Goal: Register for event/course

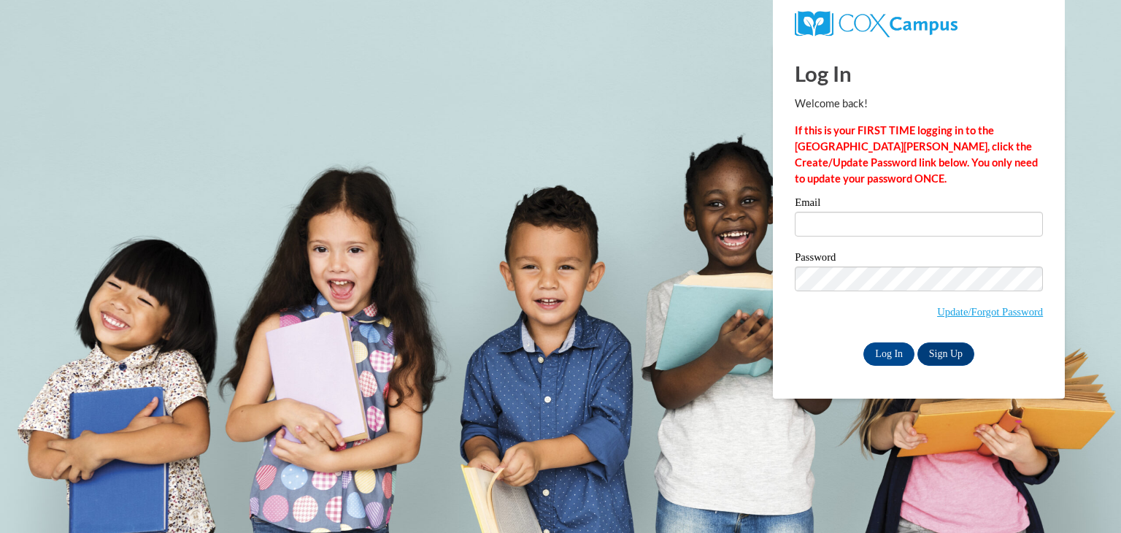
click at [849, 238] on div "Email" at bounding box center [919, 222] width 248 height 50
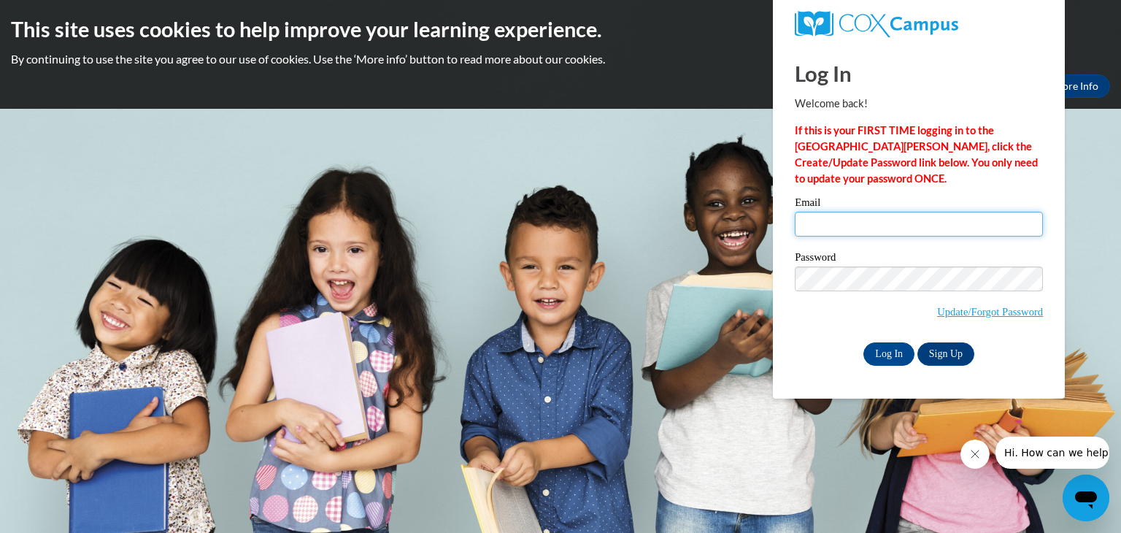
click at [837, 219] on input "Email" at bounding box center [919, 224] width 248 height 25
type input "egaeding@butler.edu"
click at [887, 351] on input "Log In" at bounding box center [888, 353] width 51 height 23
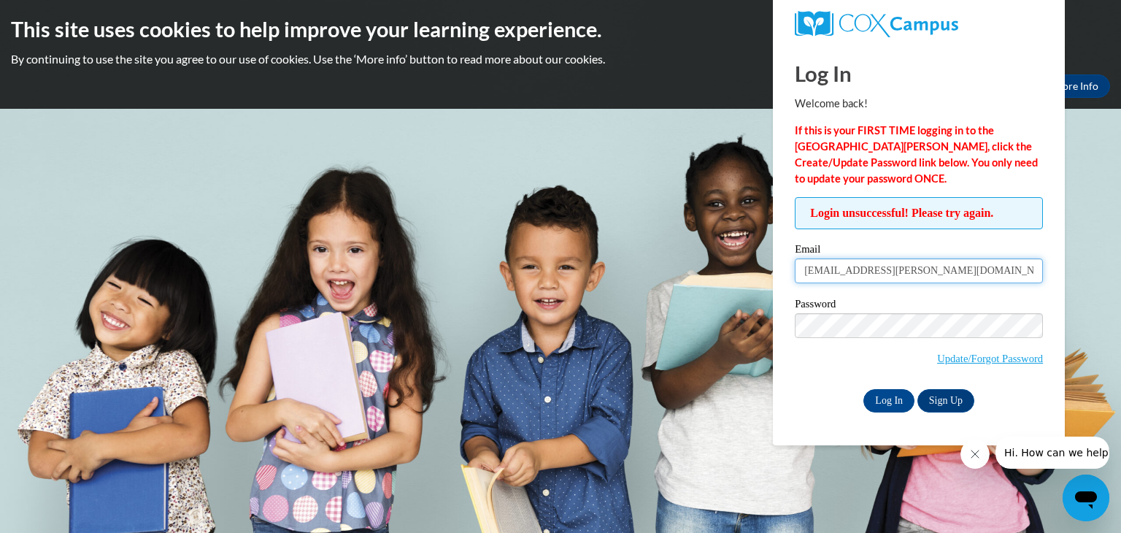
click at [833, 278] on input "[EMAIL_ADDRESS][PERSON_NAME][DOMAIN_NAME]" at bounding box center [919, 270] width 248 height 25
type input "E"
type input "emily.gaeding@icloud.com"
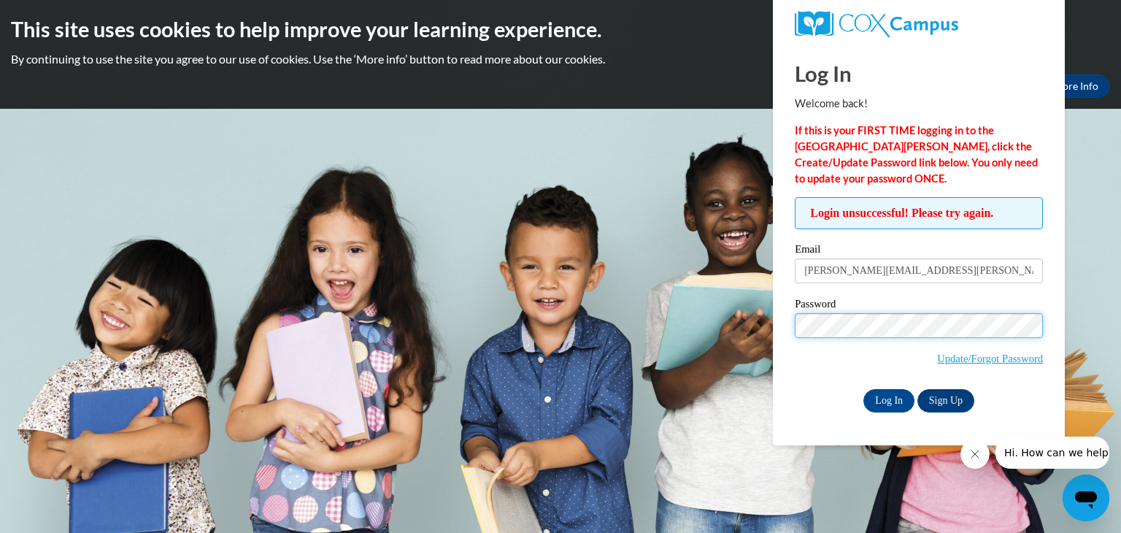
click at [863, 389] on input "Log In" at bounding box center [888, 400] width 51 height 23
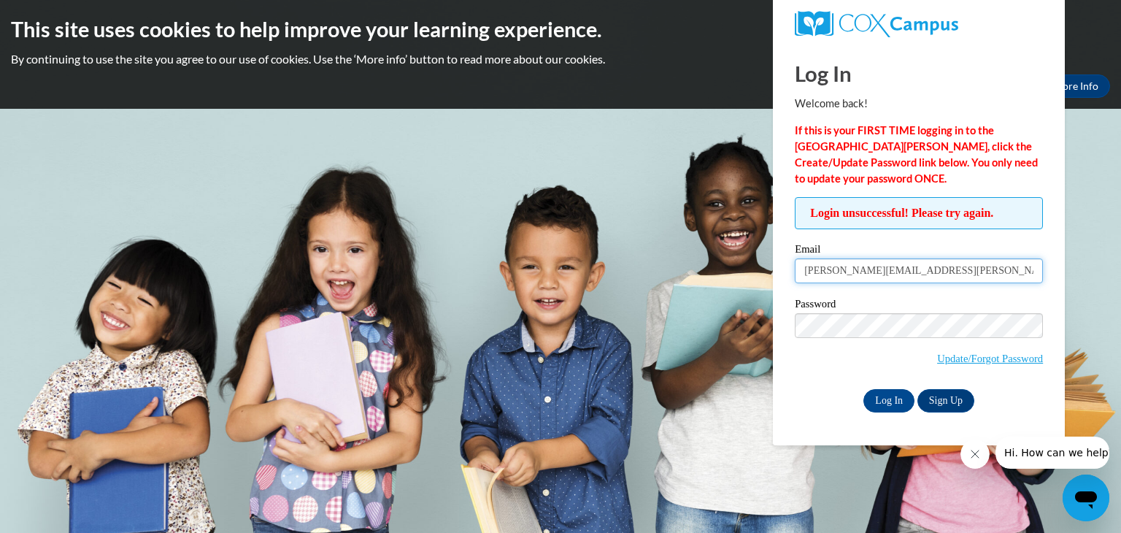
click at [838, 269] on input "[PERSON_NAME][EMAIL_ADDRESS][PERSON_NAME][DOMAIN_NAME]" at bounding box center [919, 270] width 248 height 25
click at [838, 269] on input "emily.gaeding@icloud.com" at bounding box center [919, 270] width 248 height 25
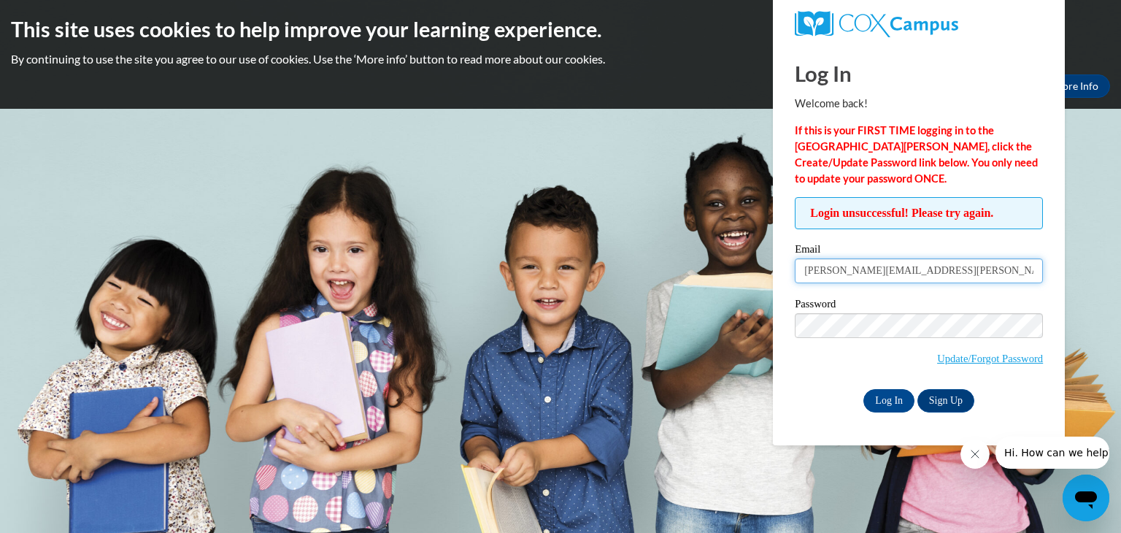
click at [838, 269] on input "emily.gaeding@icloud.com" at bounding box center [919, 270] width 248 height 25
type input "[EMAIL_ADDRESS][PERSON_NAME][DOMAIN_NAME]"
click at [896, 415] on div "Log In Welcome back! If this is your FIRST TIME logging in to the NEW Cox Campu…" at bounding box center [919, 244] width 314 height 401
click at [885, 399] on input "Log In" at bounding box center [888, 400] width 51 height 23
click at [864, 282] on input "[EMAIL_ADDRESS][PERSON_NAME][DOMAIN_NAME]" at bounding box center [919, 270] width 248 height 25
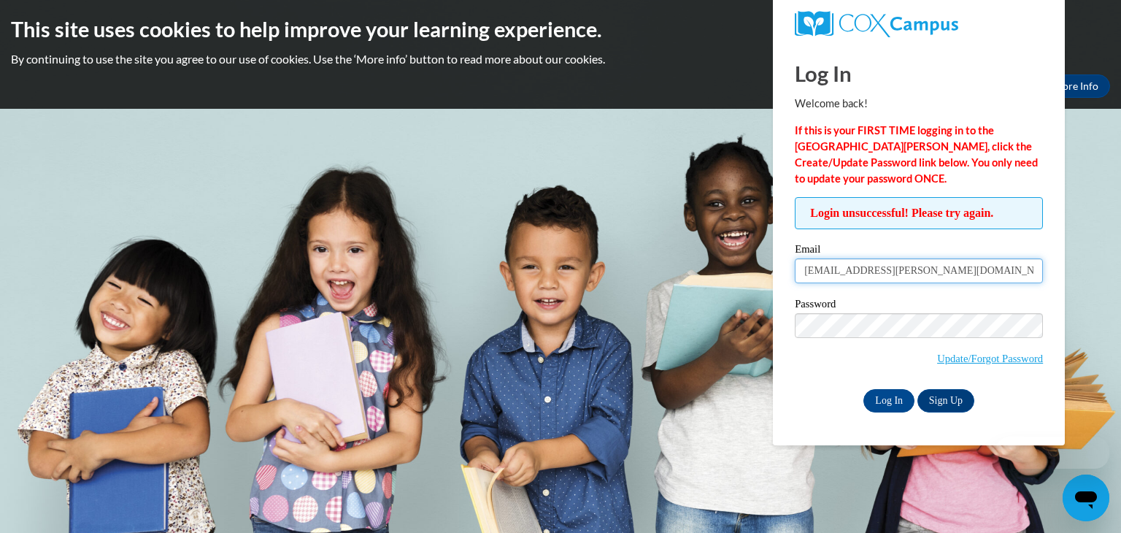
click at [864, 282] on input "[EMAIL_ADDRESS][PERSON_NAME][DOMAIN_NAME]" at bounding box center [919, 270] width 248 height 25
type input "[PERSON_NAME][EMAIL_ADDRESS][PERSON_NAME][DOMAIN_NAME]"
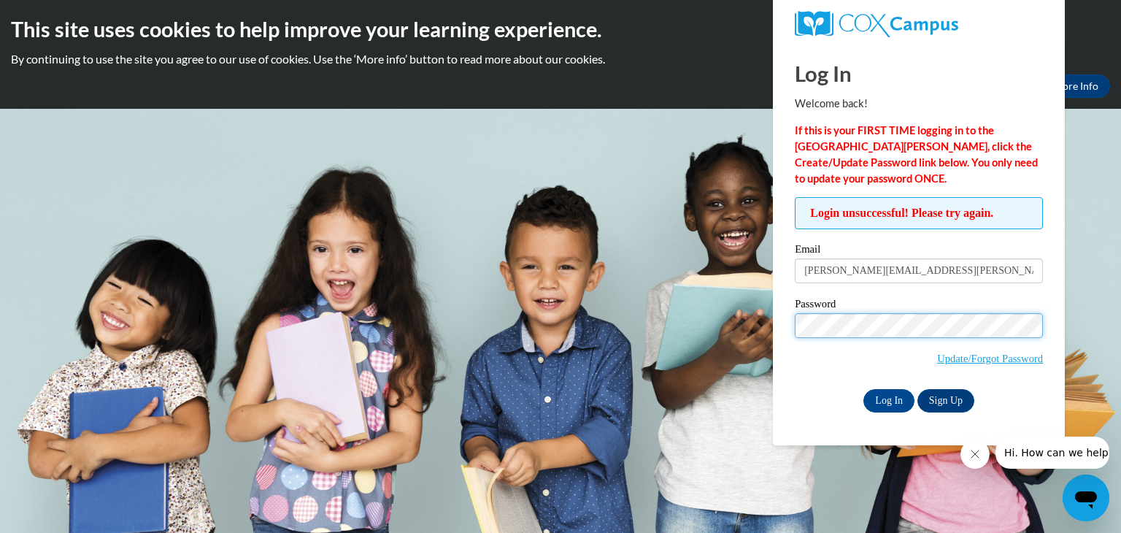
click at [863, 389] on input "Log In" at bounding box center [888, 400] width 51 height 23
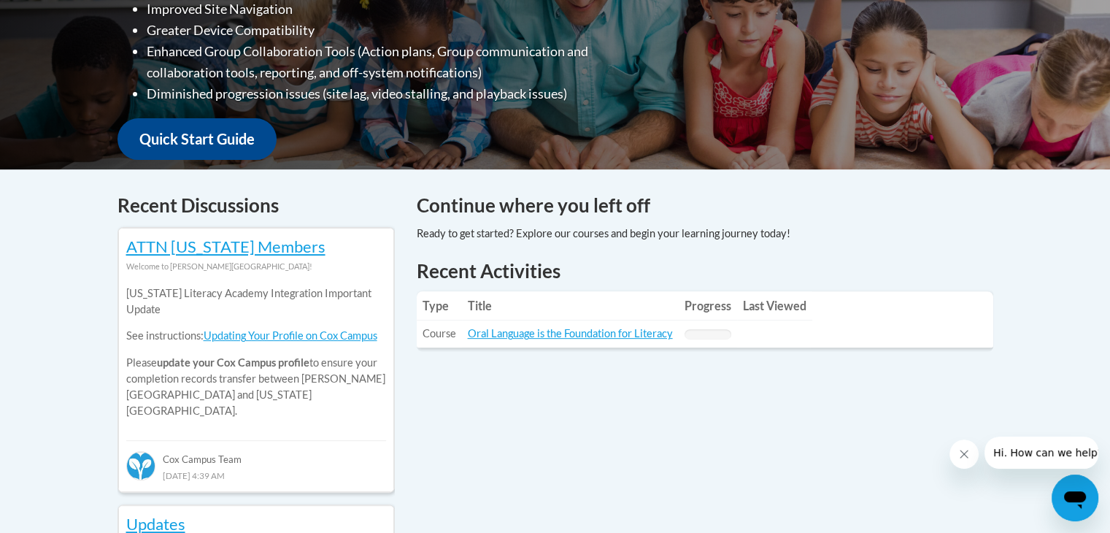
scroll to position [452, 0]
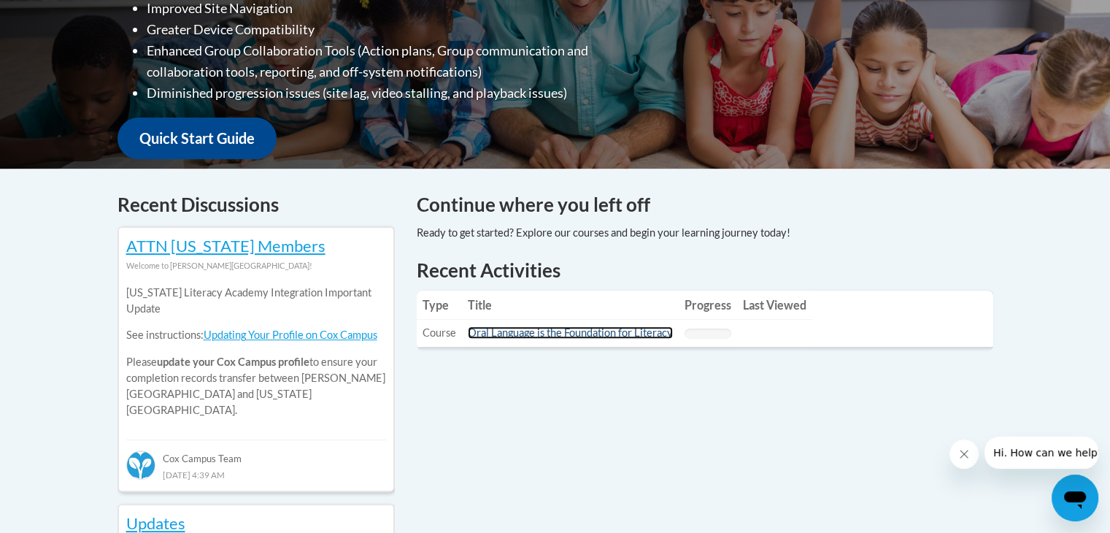
click at [570, 334] on link "Oral Language is the Foundation for Literacy" at bounding box center [570, 332] width 205 height 12
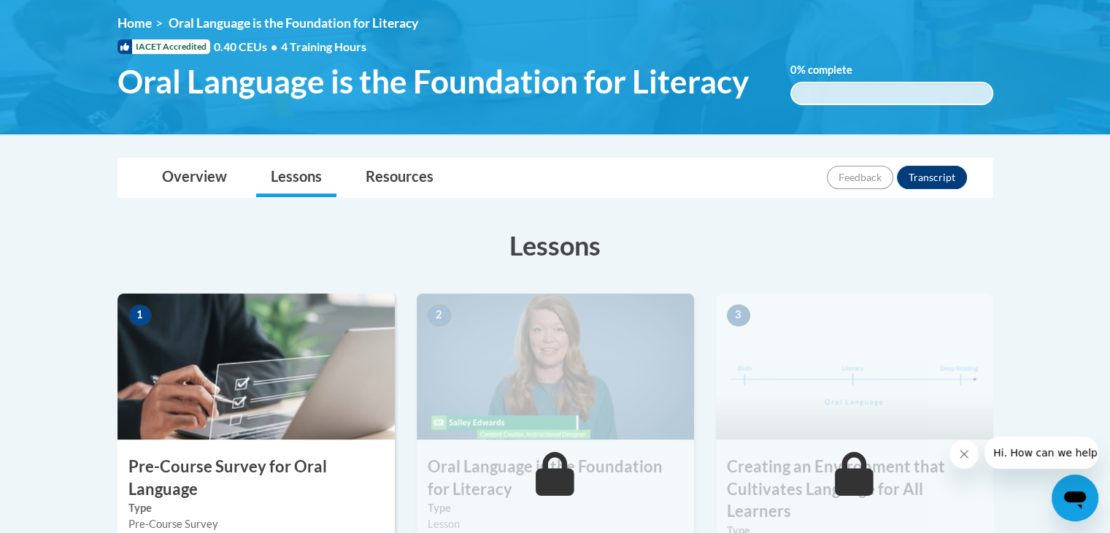
scroll to position [198, 0]
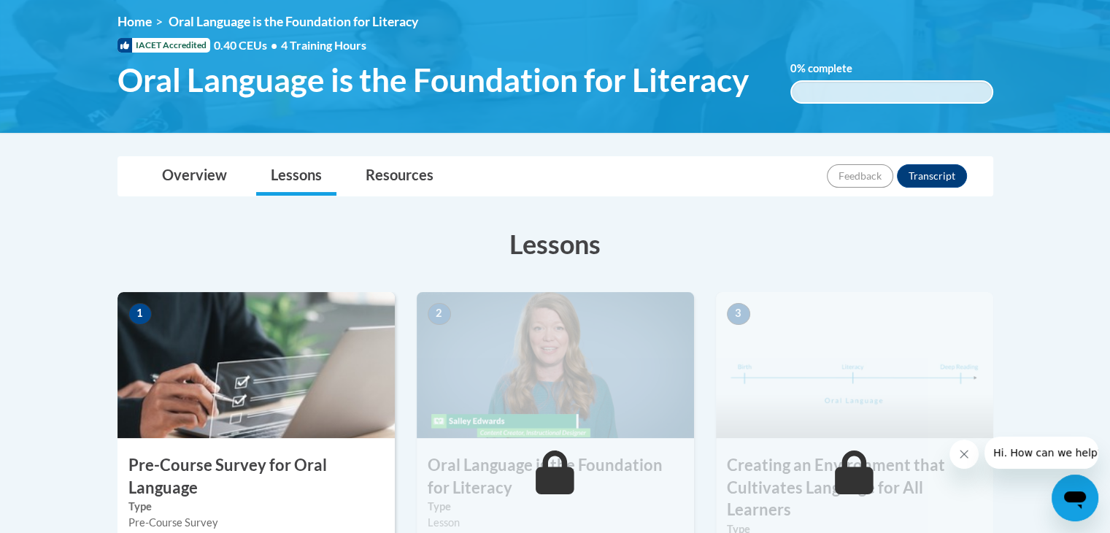
click at [231, 330] on img at bounding box center [255, 365] width 277 height 146
drag, startPoint x: 773, startPoint y: 252, endPoint x: 660, endPoint y: 307, distance: 125.9
click at [773, 252] on h3 "Lessons" at bounding box center [555, 243] width 876 height 36
click at [216, 355] on img at bounding box center [255, 365] width 277 height 146
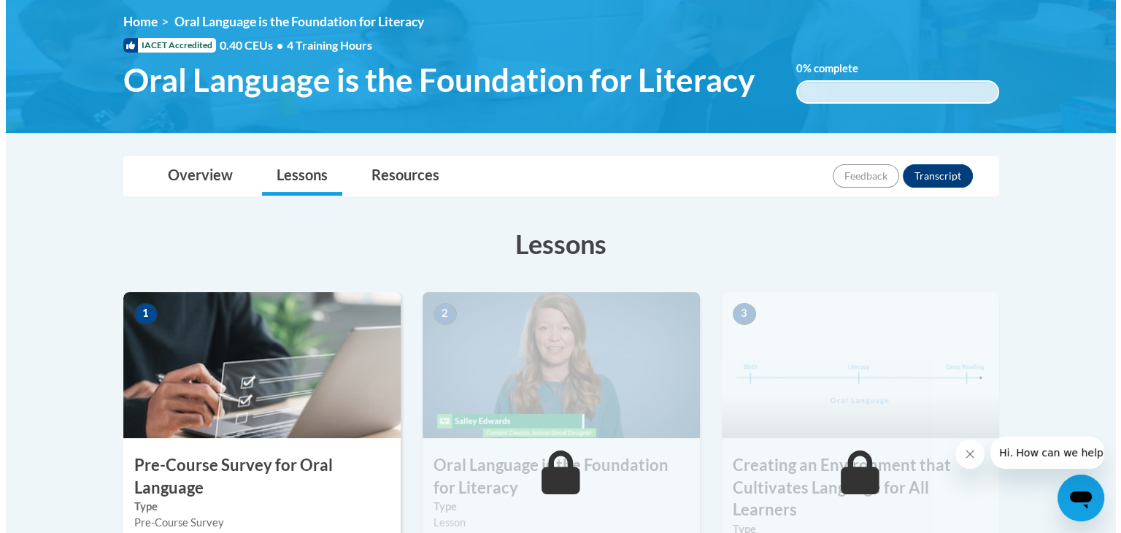
scroll to position [350, 0]
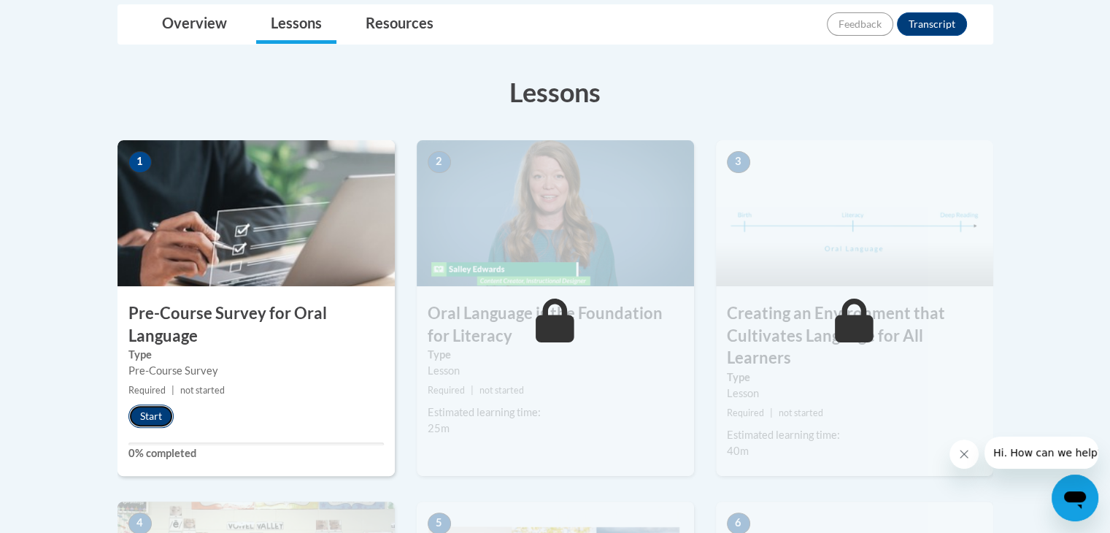
click at [148, 415] on button "Start" at bounding box center [150, 415] width 45 height 23
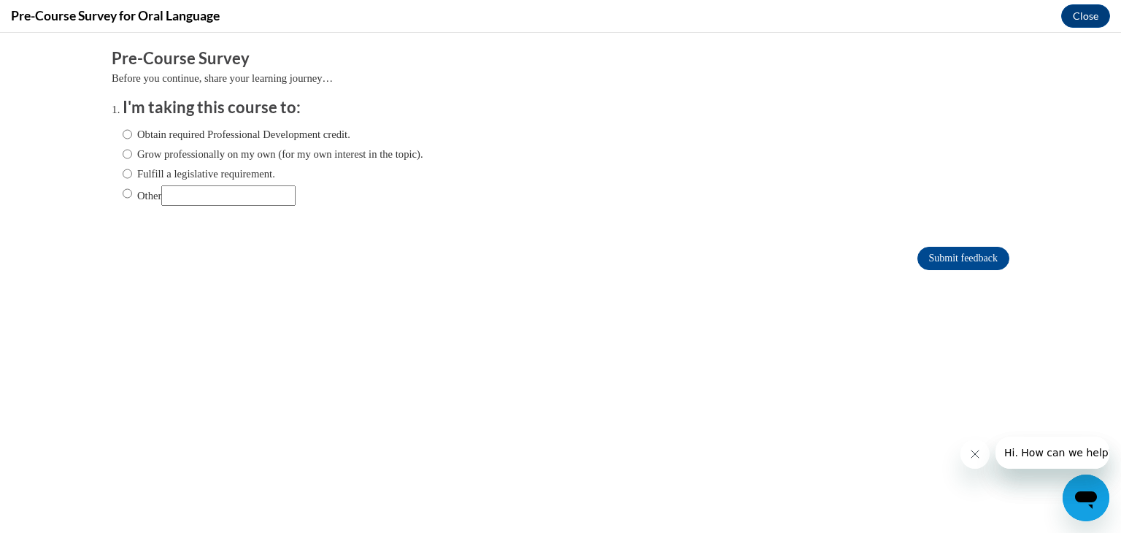
scroll to position [0, 0]
click at [123, 131] on input "Obtain required Professional Development credit." at bounding box center [127, 134] width 9 height 16
radio input "true"
click at [932, 261] on input "Submit feedback" at bounding box center [963, 258] width 92 height 23
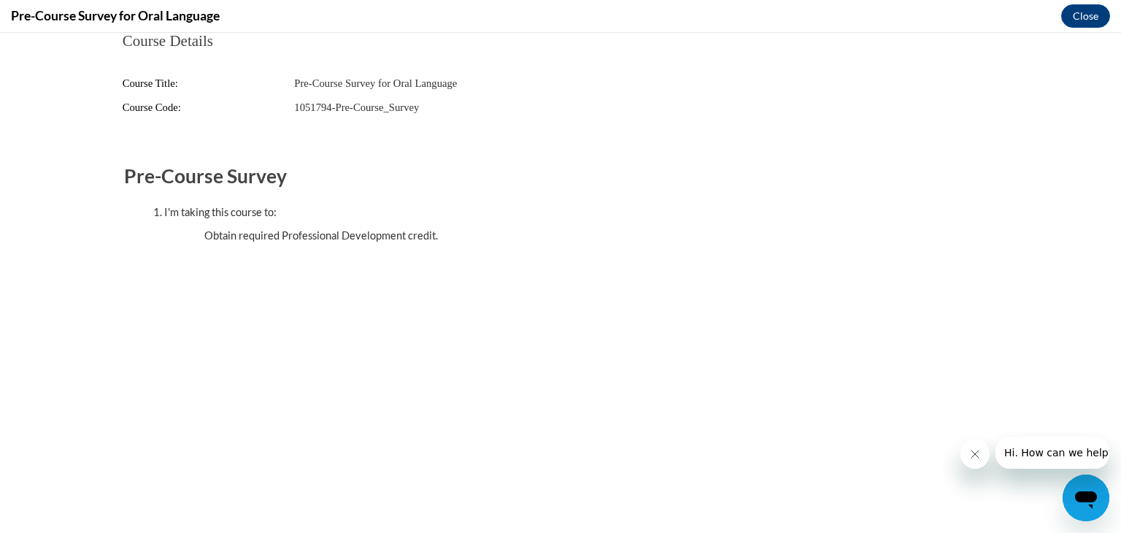
click at [980, 454] on button "Close message from company" at bounding box center [973, 453] width 29 height 29
click at [975, 460] on button "Close message from company" at bounding box center [973, 453] width 29 height 29
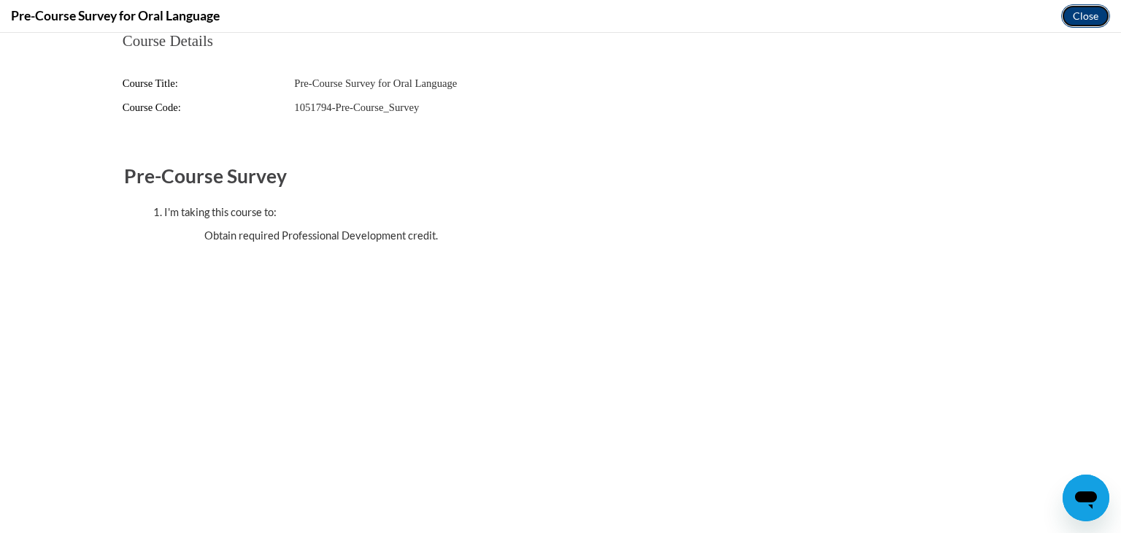
click at [1105, 19] on button "Close" at bounding box center [1085, 15] width 49 height 23
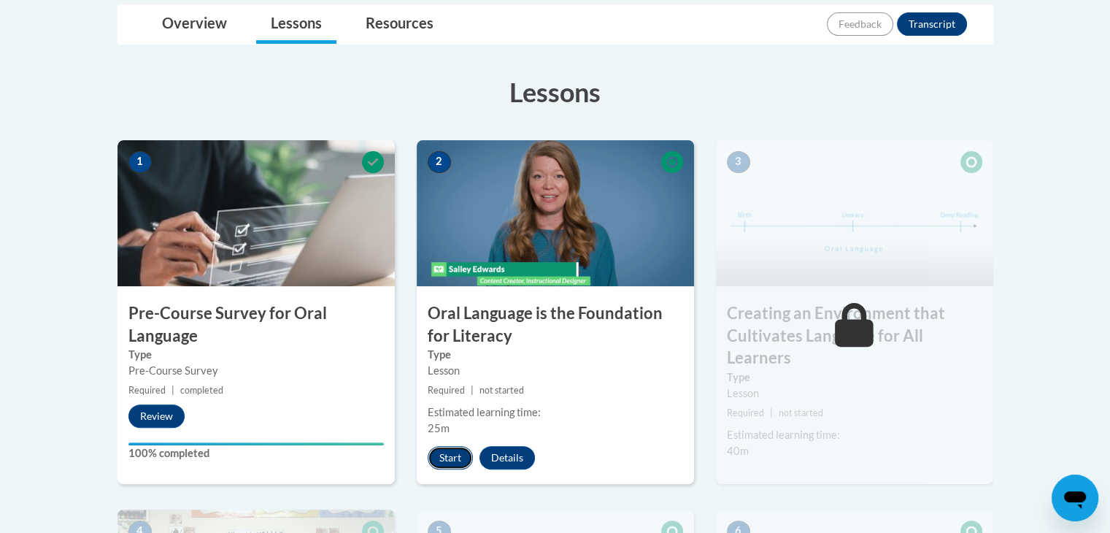
click at [451, 449] on button "Start" at bounding box center [450, 457] width 45 height 23
